Goal: Transaction & Acquisition: Book appointment/travel/reservation

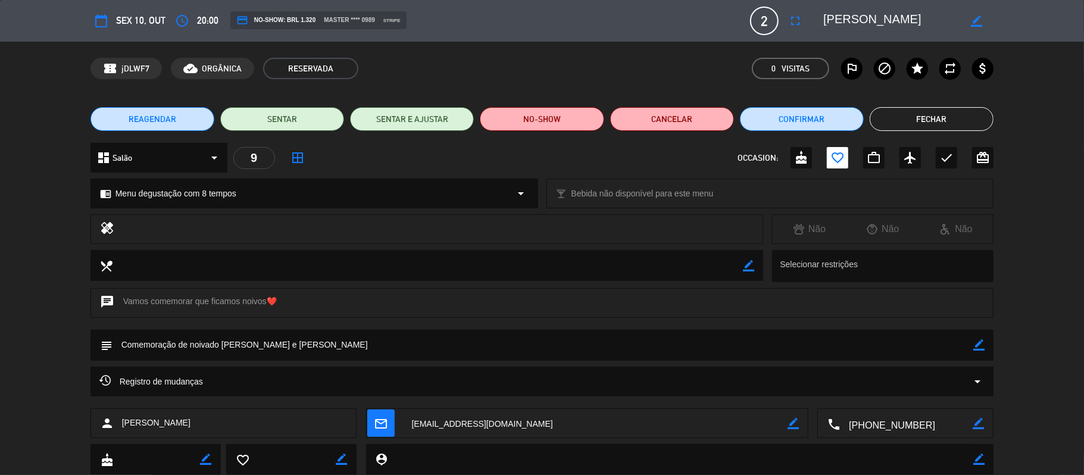
scroll to position [18, 0]
click at [903, 125] on button "Fechar" at bounding box center [932, 119] width 124 height 24
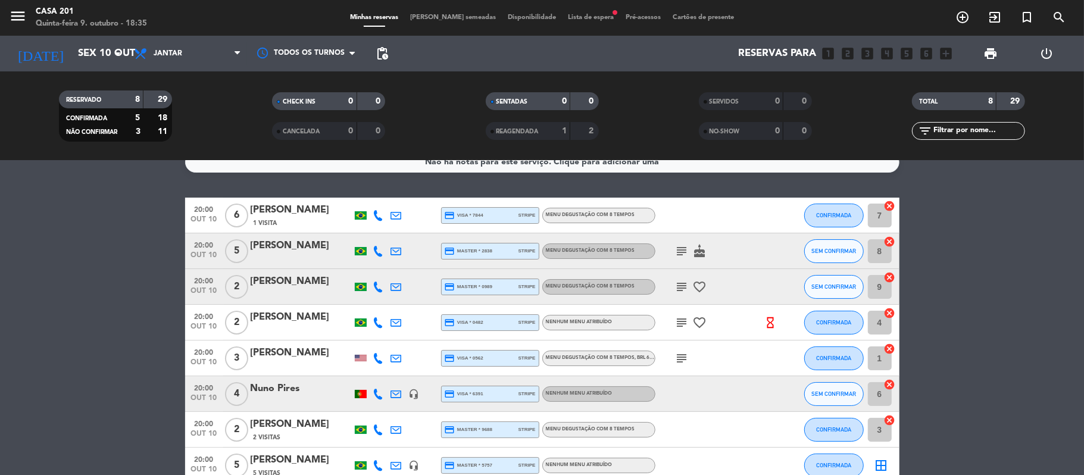
click at [305, 223] on div "1 Visita" at bounding box center [301, 223] width 101 height 10
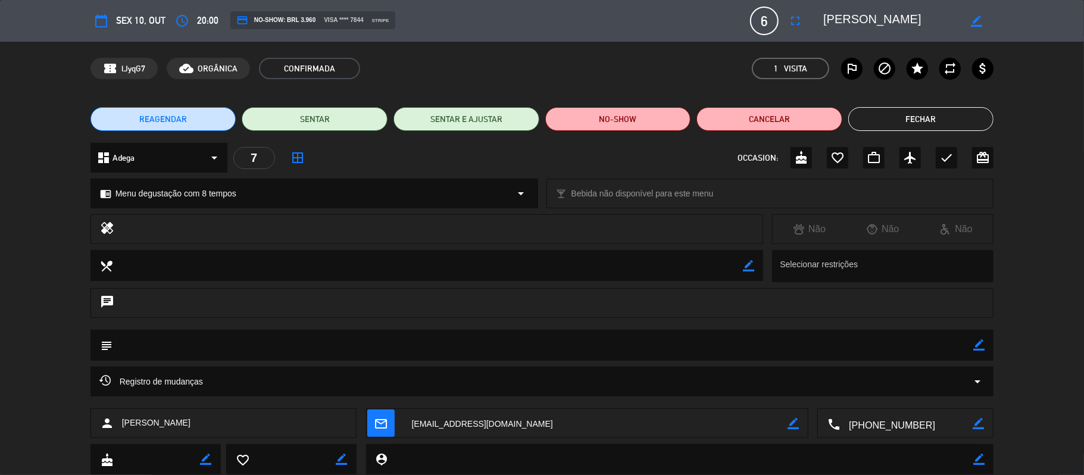
scroll to position [70, 0]
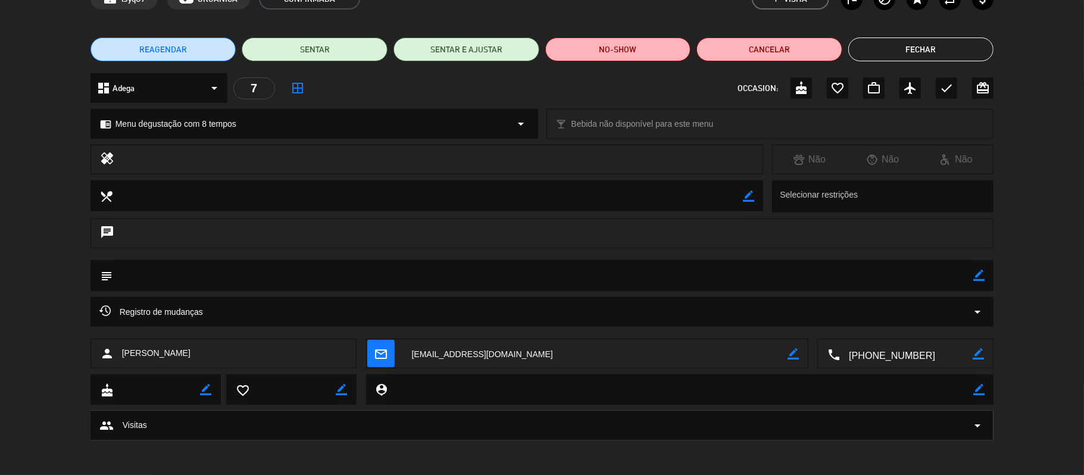
click at [980, 274] on icon "border_color" at bounding box center [978, 275] width 11 height 11
type textarea "[PERSON_NAME] sem gluten"
click at [980, 273] on icon at bounding box center [978, 275] width 11 height 11
click at [918, 39] on button "Fechar" at bounding box center [921, 50] width 146 height 24
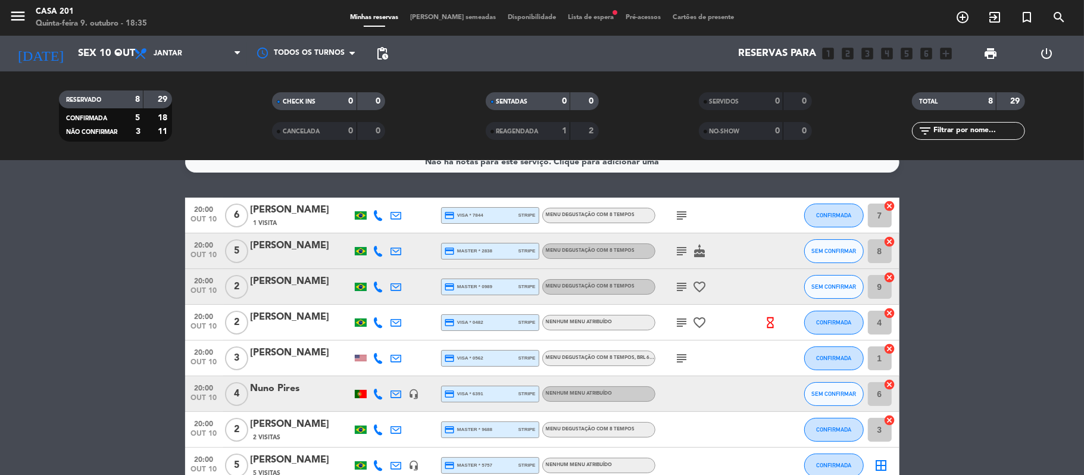
click at [672, 224] on div "subject" at bounding box center [709, 215] width 107 height 35
click at [683, 219] on icon "subject" at bounding box center [682, 215] width 14 height 14
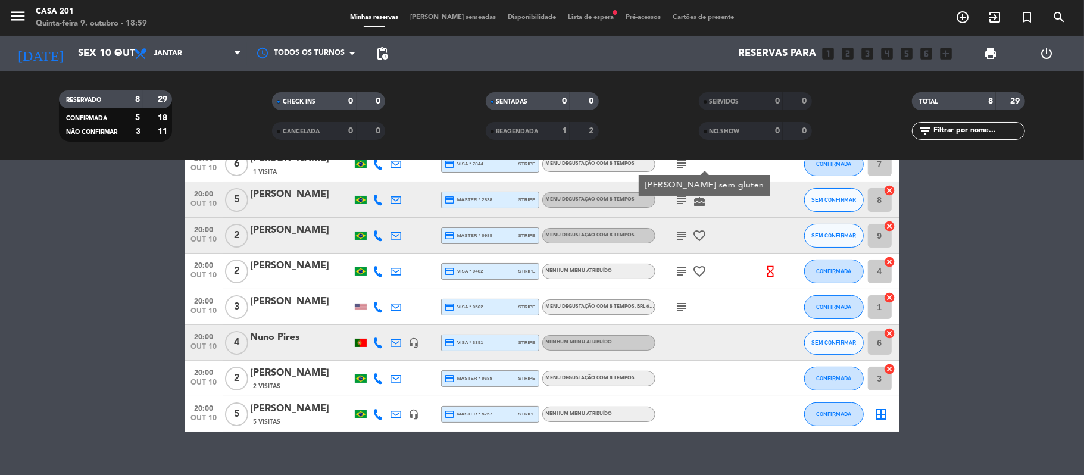
scroll to position [36, 0]
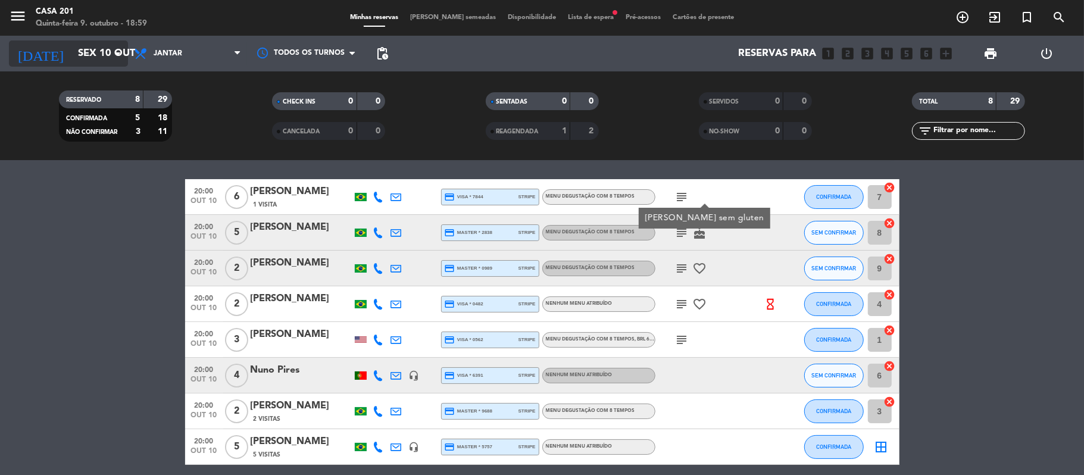
click at [105, 63] on input "Sex 10 out" at bounding box center [136, 53] width 129 height 23
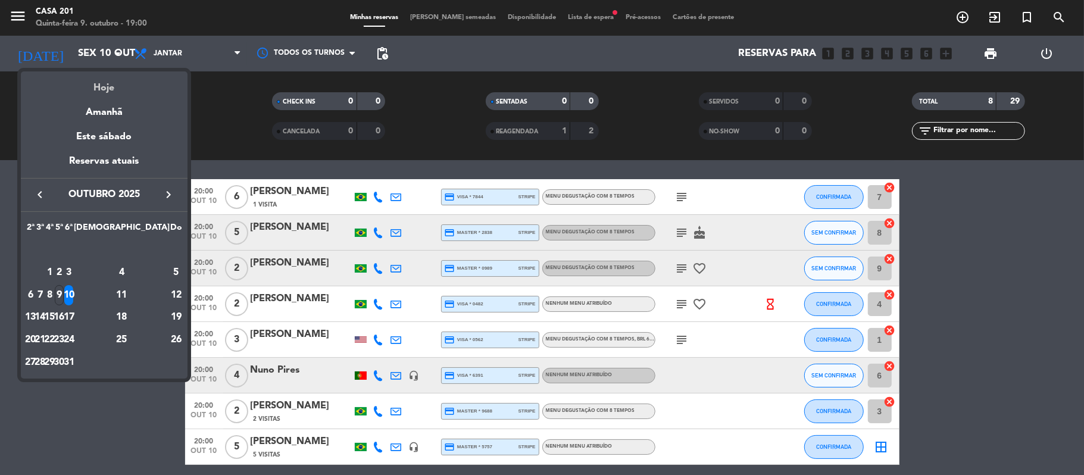
click at [101, 77] on div "Hoje" at bounding box center [104, 83] width 167 height 24
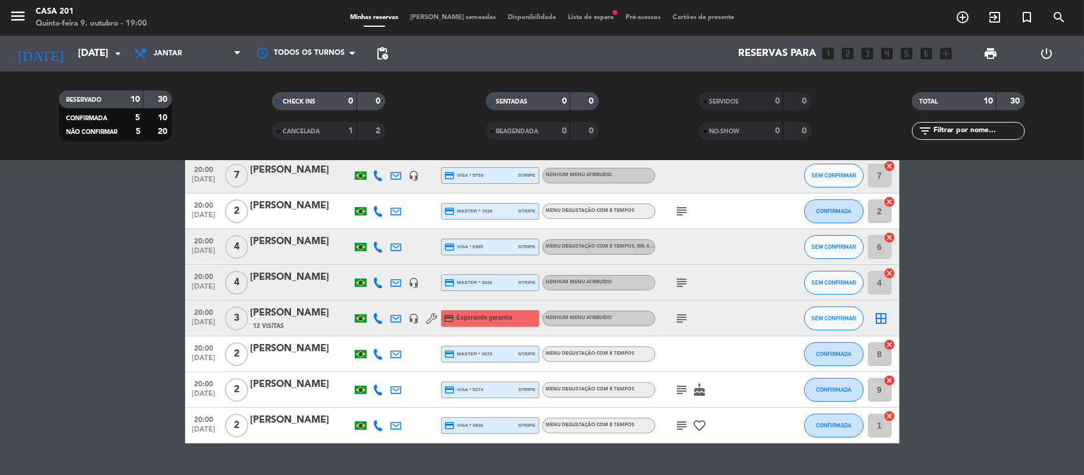
scroll to position [129, 0]
click at [681, 319] on icon "subject" at bounding box center [682, 319] width 14 height 14
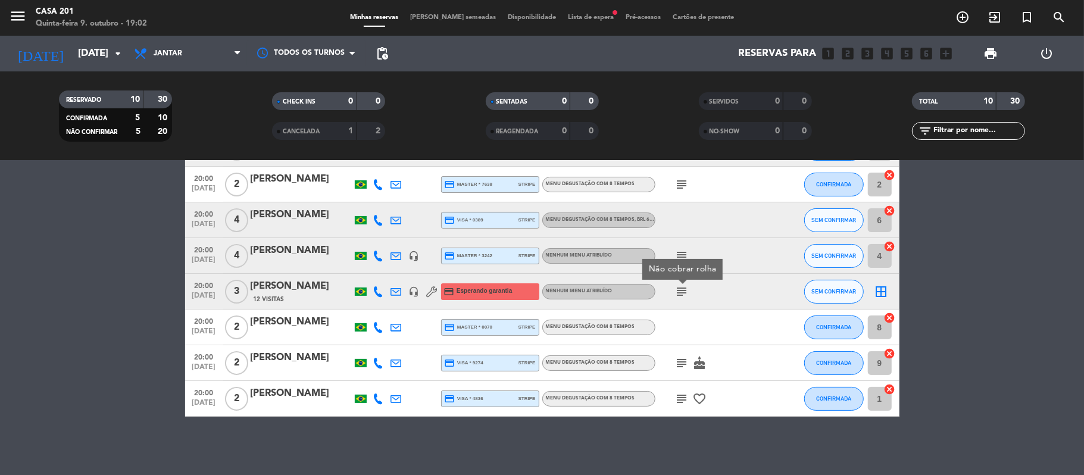
scroll to position [0, 0]
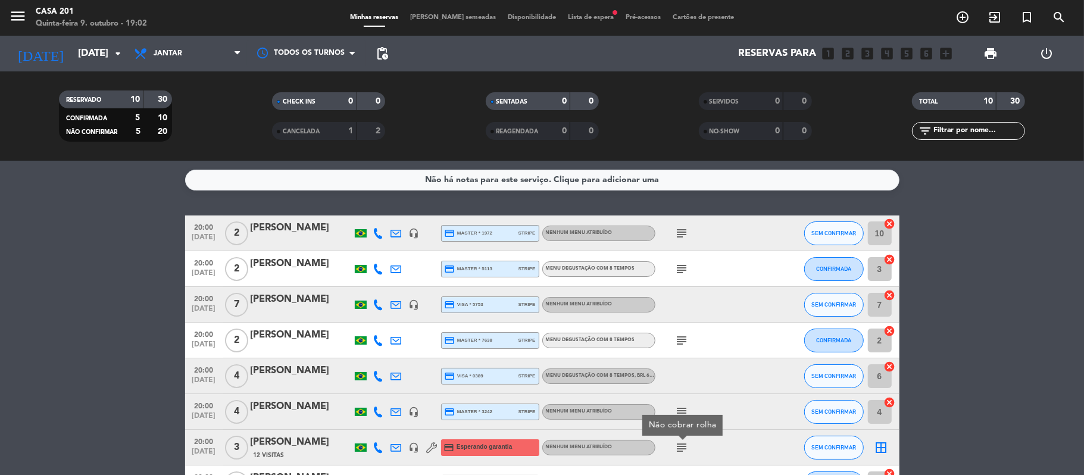
click at [757, 243] on div "subject" at bounding box center [709, 233] width 107 height 35
click at [98, 50] on input "[DATE]" at bounding box center [136, 53] width 129 height 23
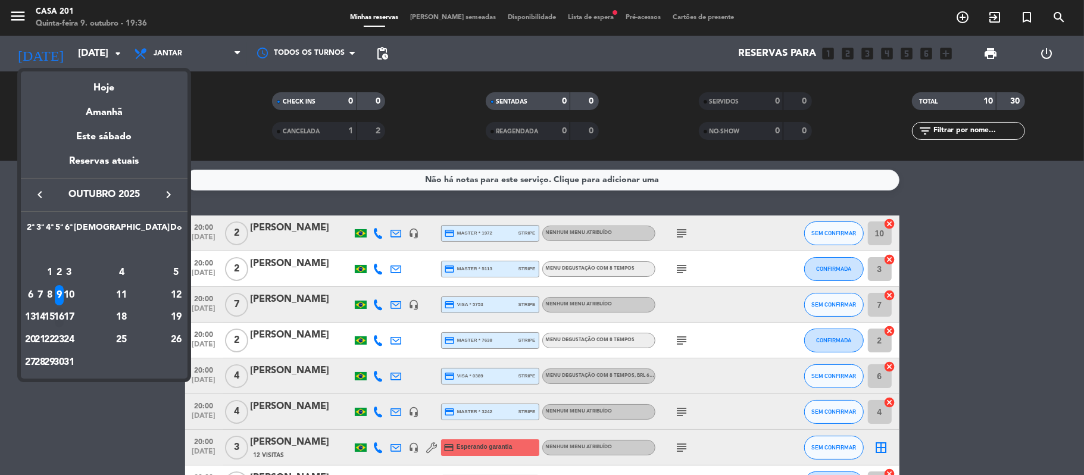
click at [64, 313] on div "16" at bounding box center [59, 317] width 9 height 20
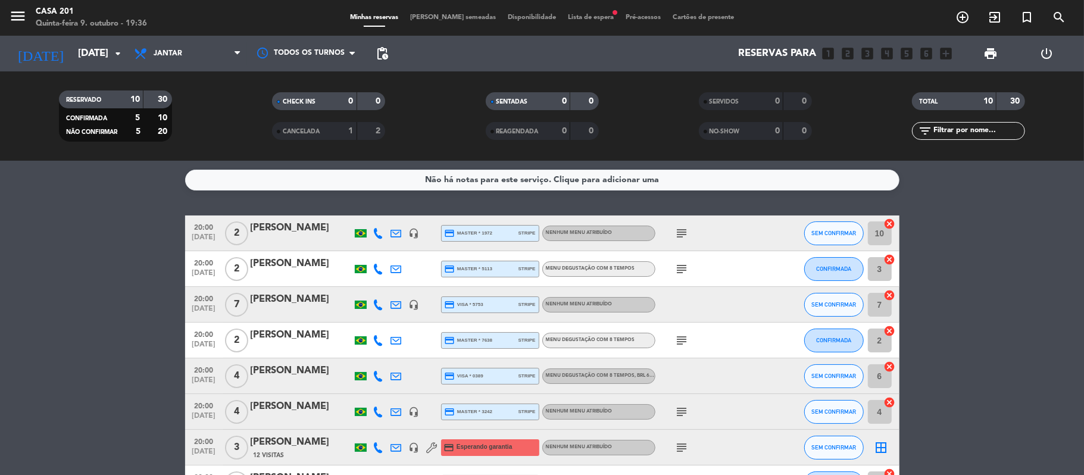
type input "[DATE]"
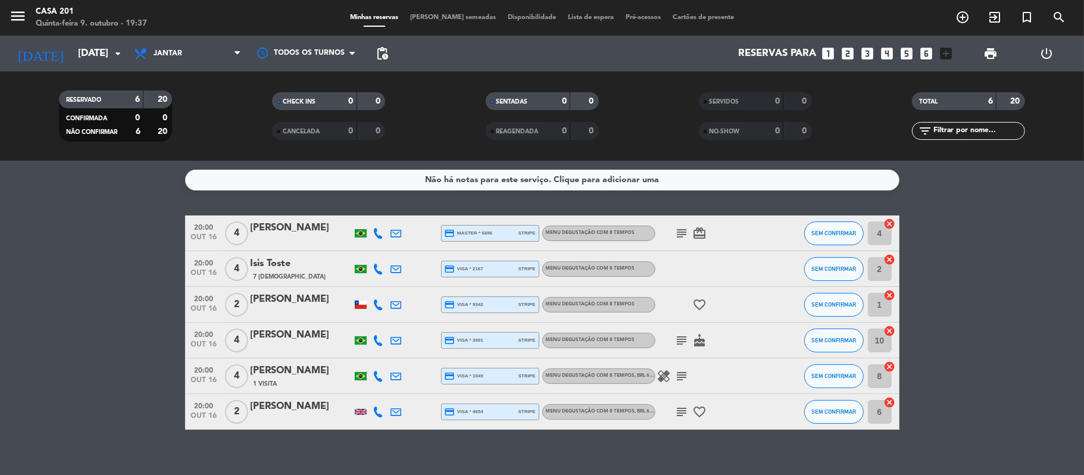
click at [847, 46] on icon "looks_two" at bounding box center [848, 53] width 15 height 15
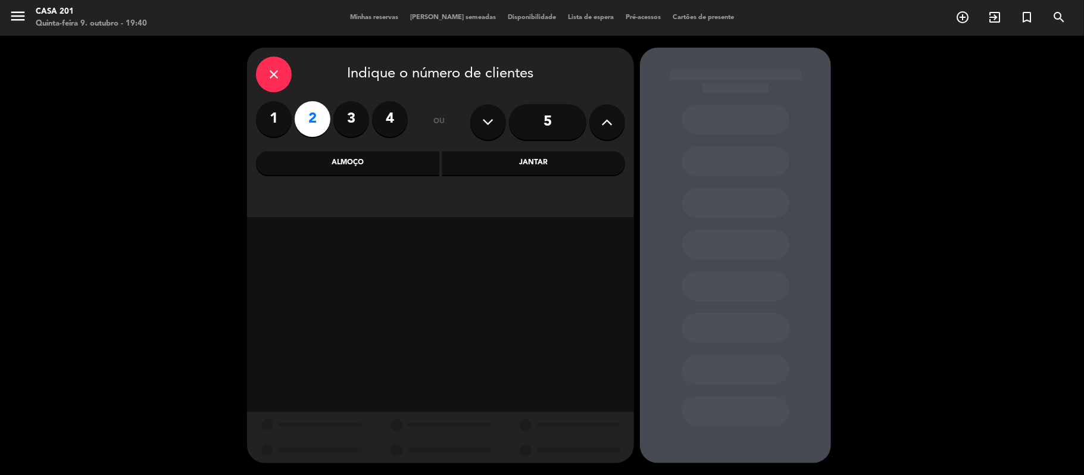
click at [551, 161] on div "Jantar" at bounding box center [533, 163] width 183 height 24
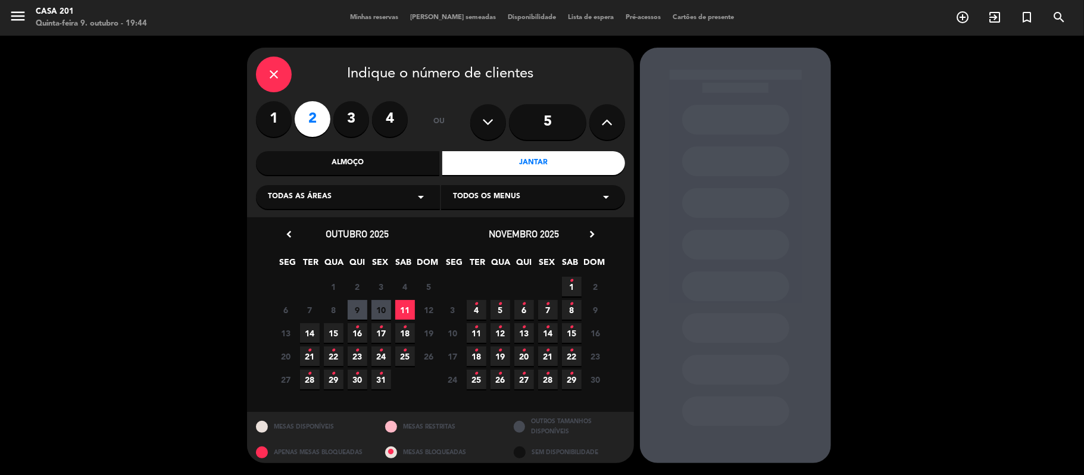
click at [353, 333] on span "16 •" at bounding box center [358, 333] width 20 height 20
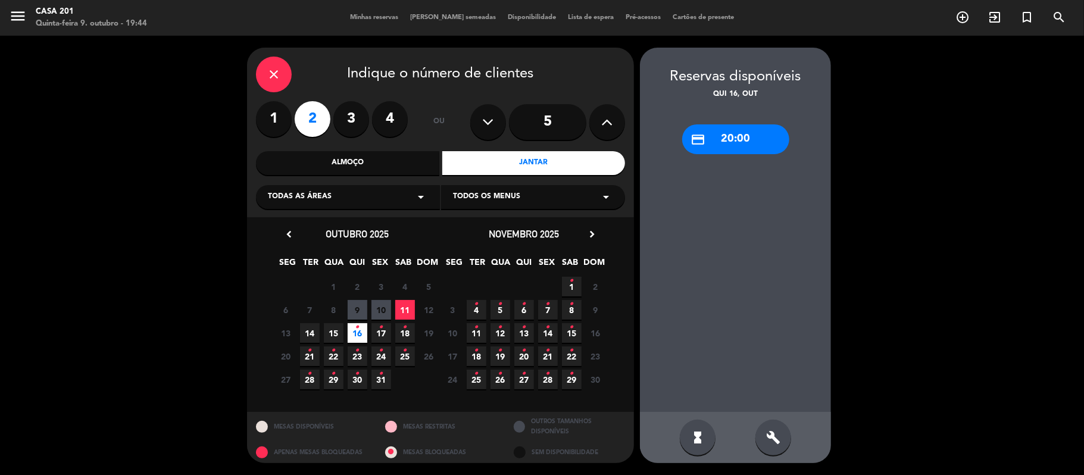
click at [735, 141] on div "credit_card 20:00" at bounding box center [735, 139] width 107 height 30
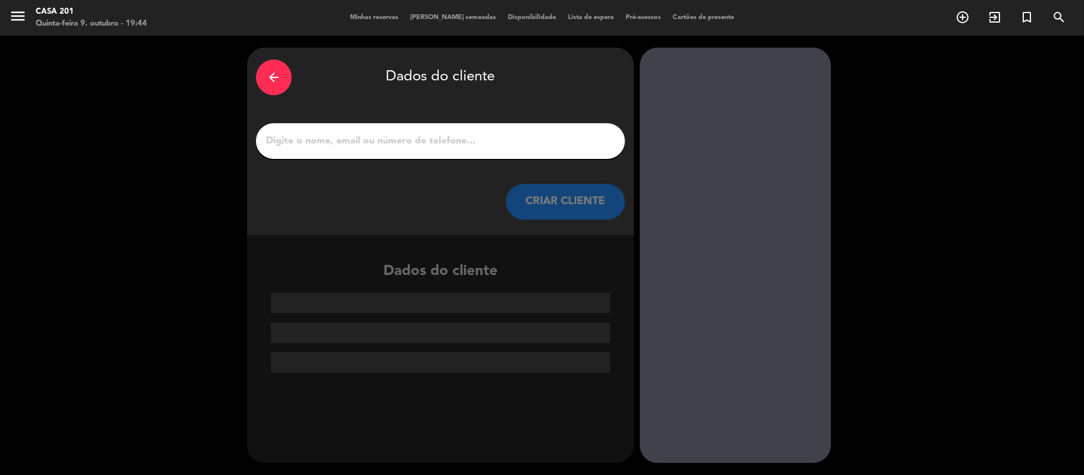
click at [477, 143] on input "1" at bounding box center [440, 141] width 351 height 17
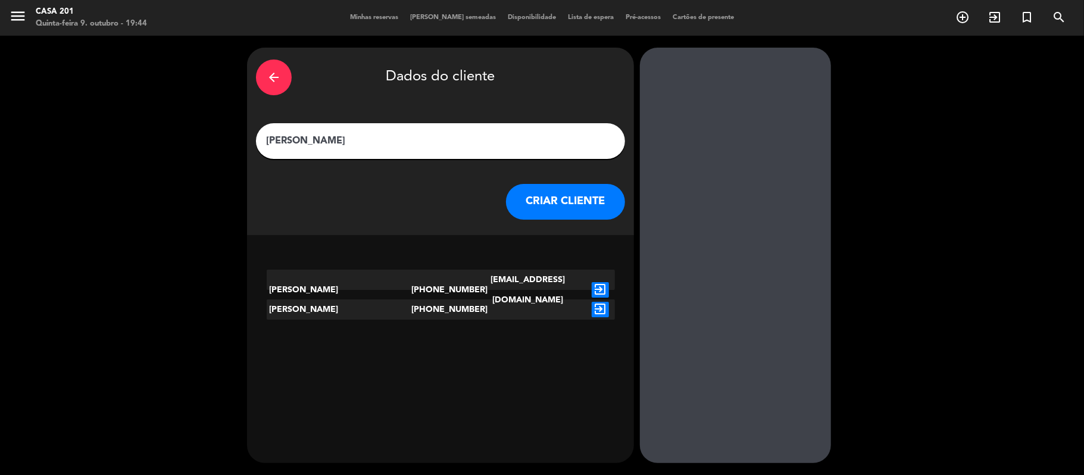
type input "[PERSON_NAME]"
click at [601, 282] on icon "exit_to_app" at bounding box center [600, 289] width 17 height 15
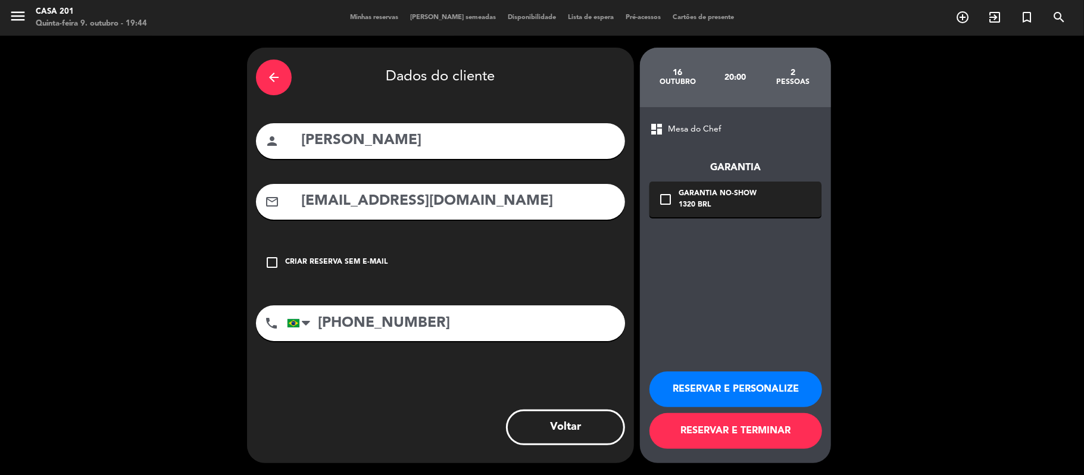
click at [670, 193] on icon "check_box_outline_blank" at bounding box center [665, 199] width 14 height 14
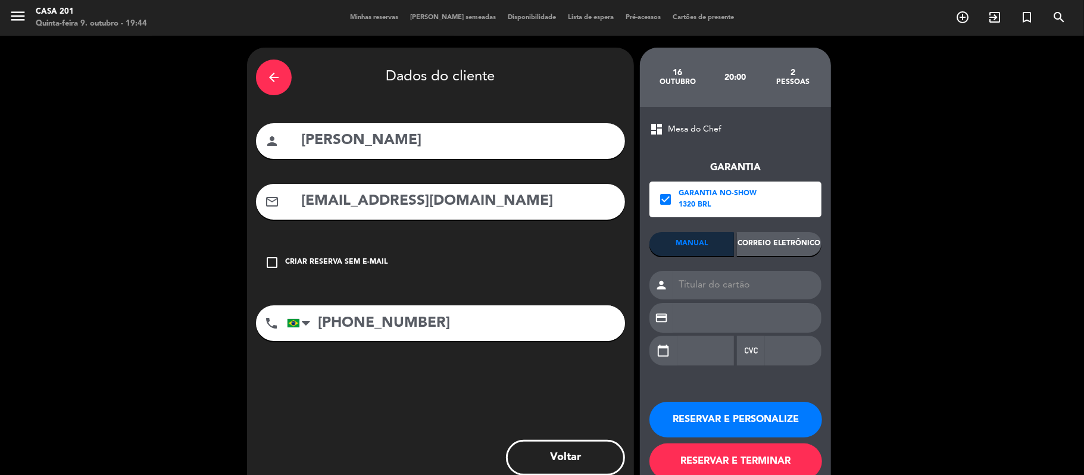
click at [786, 238] on div "Correio eletrônico" at bounding box center [779, 244] width 85 height 24
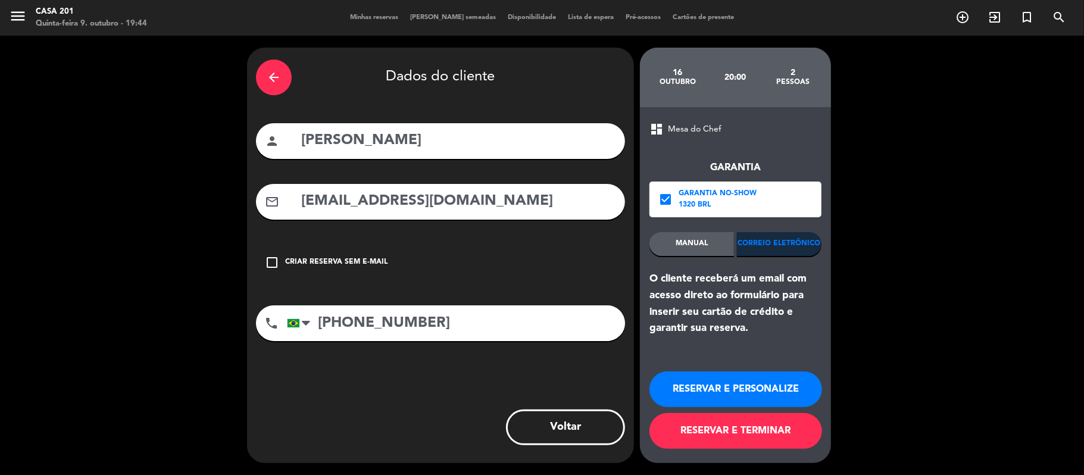
click at [775, 427] on button "RESERVAR E TERMINAR" at bounding box center [736, 431] width 173 height 36
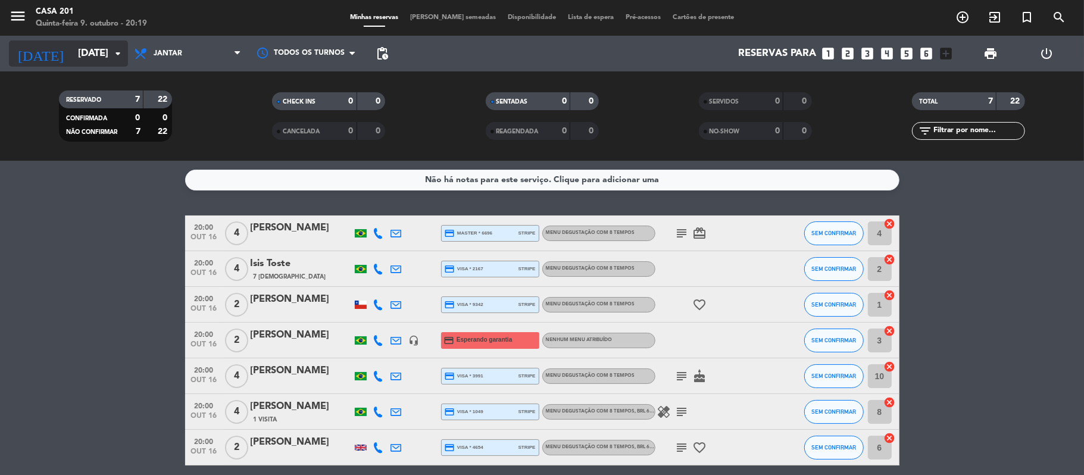
click at [123, 56] on icon "arrow_drop_down" at bounding box center [118, 53] width 14 height 14
